Goal: Entertainment & Leisure: Consume media (video, audio)

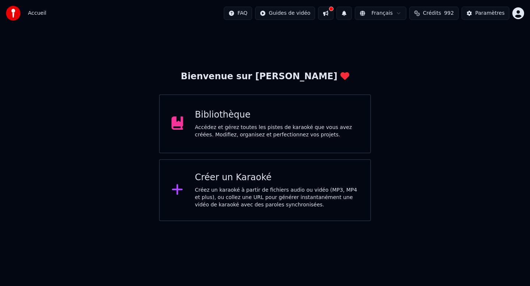
click at [294, 134] on div "Accédez et gérez toutes les pistes de karaoké que vous avez créées. Modifiez, o…" at bounding box center [277, 131] width 164 height 15
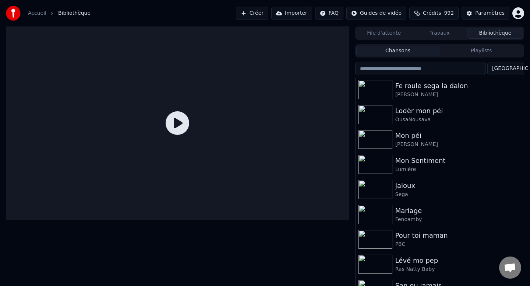
click at [414, 69] on input "search" at bounding box center [420, 68] width 131 height 13
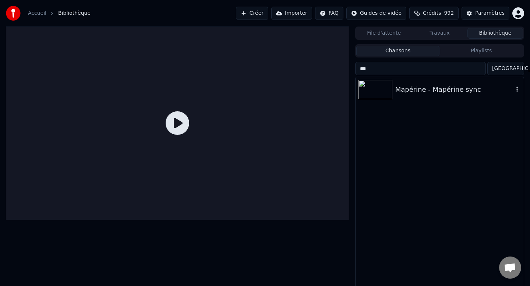
type input "***"
click at [400, 88] on div "Mapérine - Mapérine sync" at bounding box center [455, 89] width 118 height 10
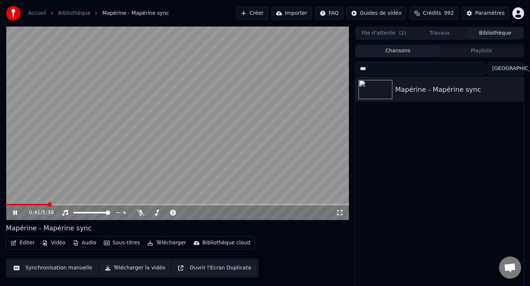
click at [79, 207] on div "0:41 / 5:38" at bounding box center [178, 212] width 344 height 15
click at [78, 205] on div "0:41 / 5:38" at bounding box center [178, 212] width 344 height 15
click at [166, 123] on video at bounding box center [178, 123] width 344 height 193
click at [94, 117] on video at bounding box center [178, 123] width 344 height 193
click at [422, 94] on div "Mapérine - Mapérine sync" at bounding box center [455, 89] width 118 height 10
